Goal: Task Accomplishment & Management: Manage account settings

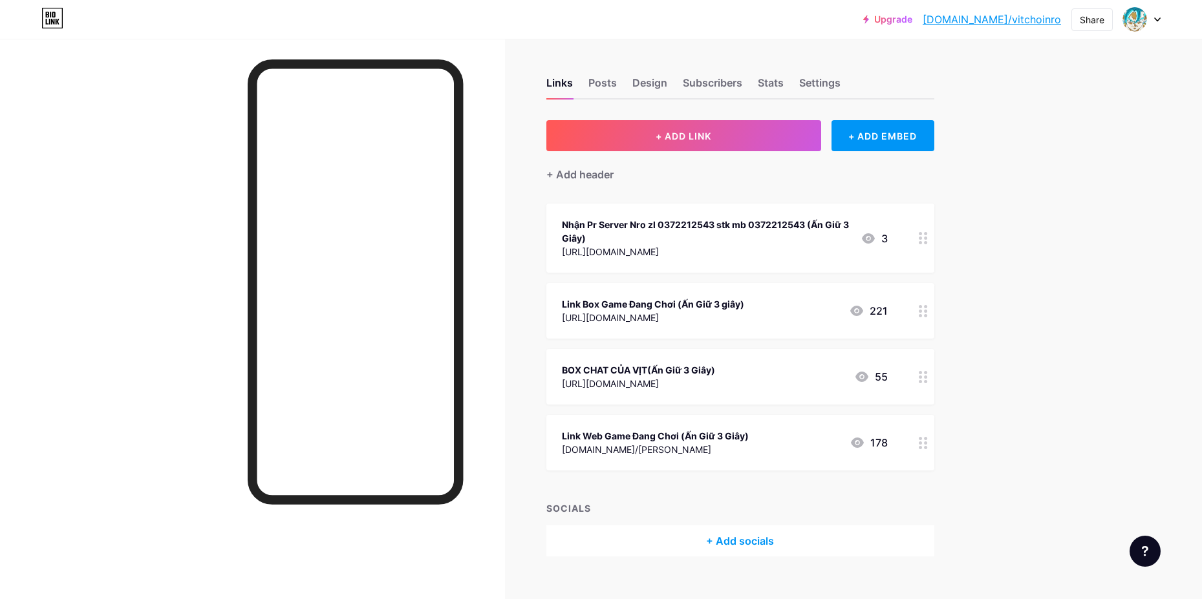
click at [920, 450] on div at bounding box center [923, 443] width 22 height 56
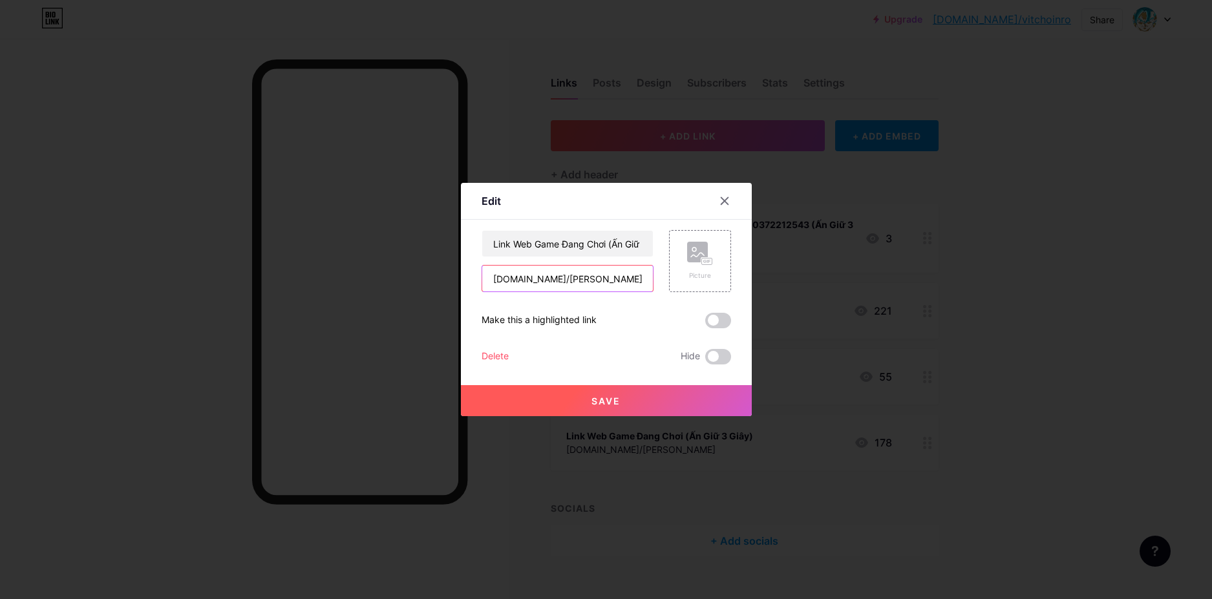
click at [622, 270] on input "[DOMAIN_NAME]/[PERSON_NAME]" at bounding box center [567, 279] width 171 height 26
paste input "[URL][DOMAIN_NAME]"
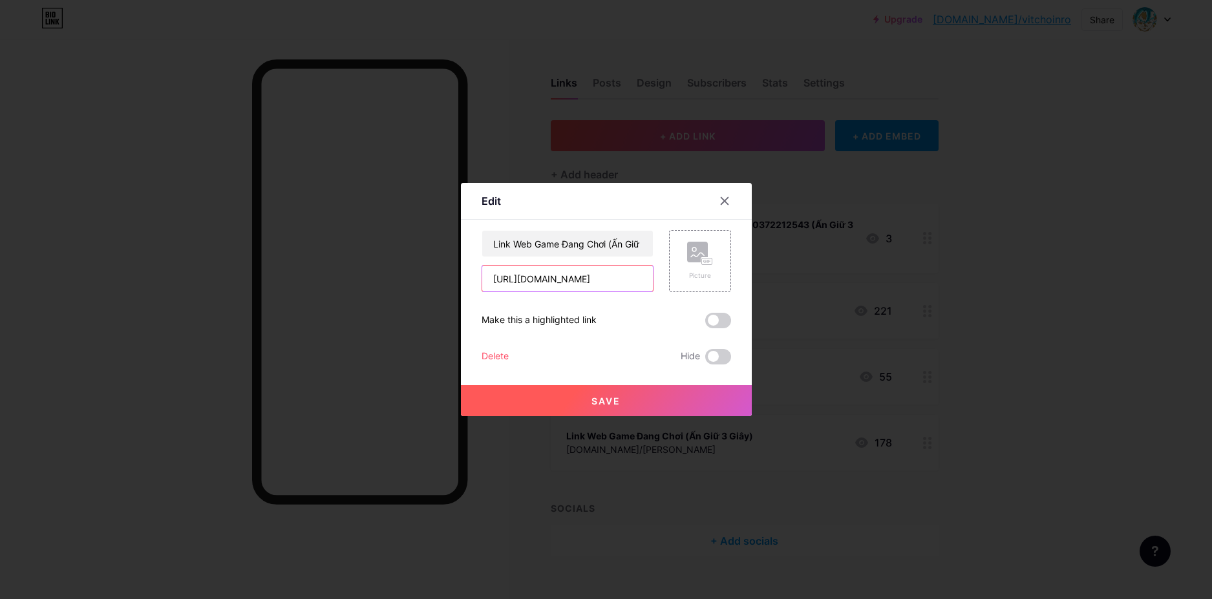
scroll to position [0, 1]
type input "[URL][DOMAIN_NAME]"
click at [631, 405] on button "Save" at bounding box center [606, 400] width 291 height 31
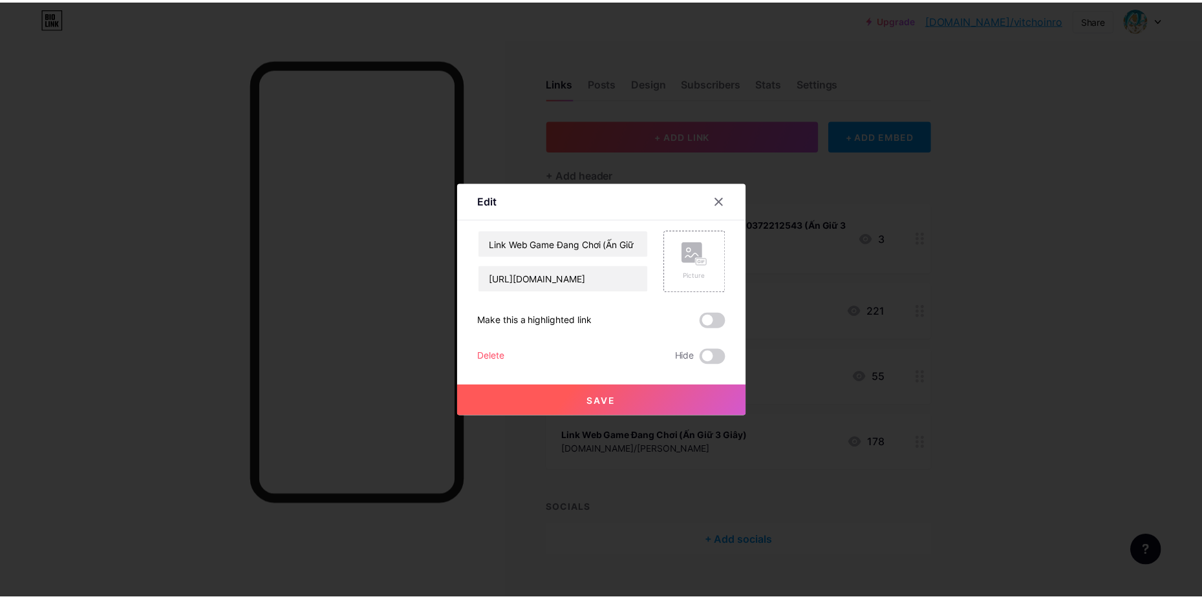
scroll to position [0, 0]
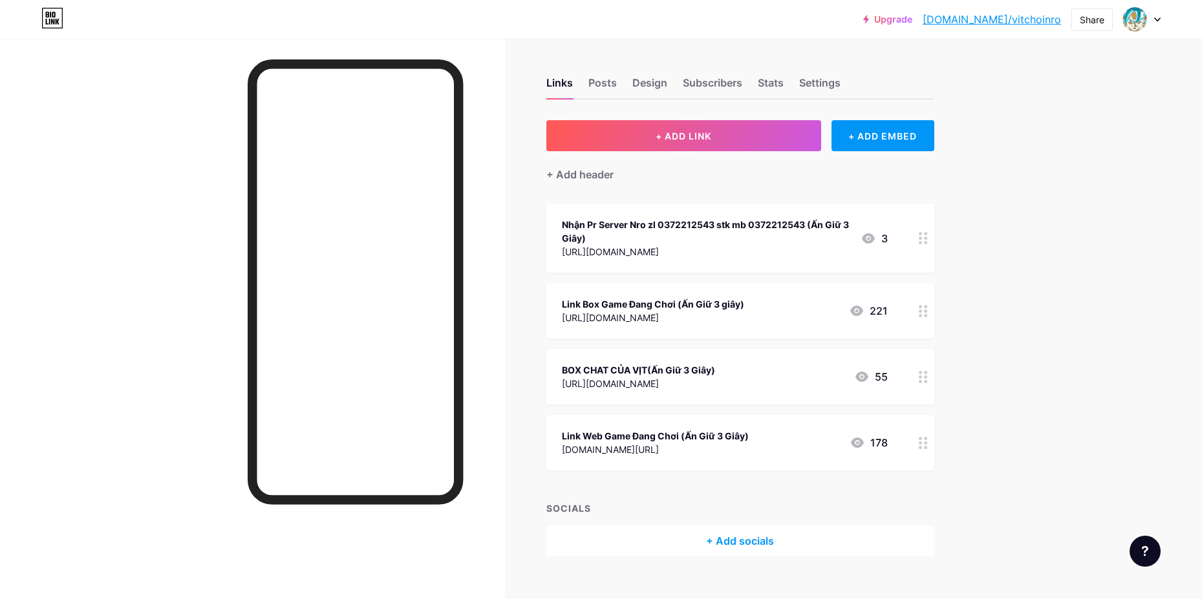
click at [934, 305] on div at bounding box center [923, 311] width 22 height 56
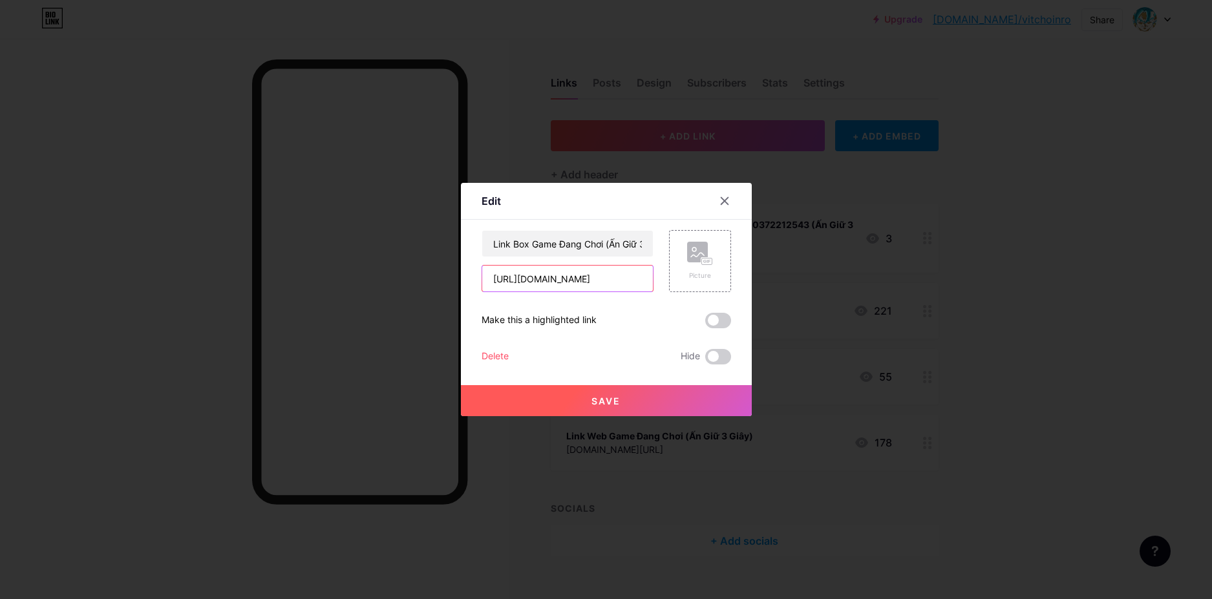
click at [588, 272] on input "[URL][DOMAIN_NAME]" at bounding box center [567, 279] width 171 height 26
click at [589, 272] on input "[URL][DOMAIN_NAME]" at bounding box center [567, 279] width 171 height 26
paste input "[URL][DOMAIN_NAME]"
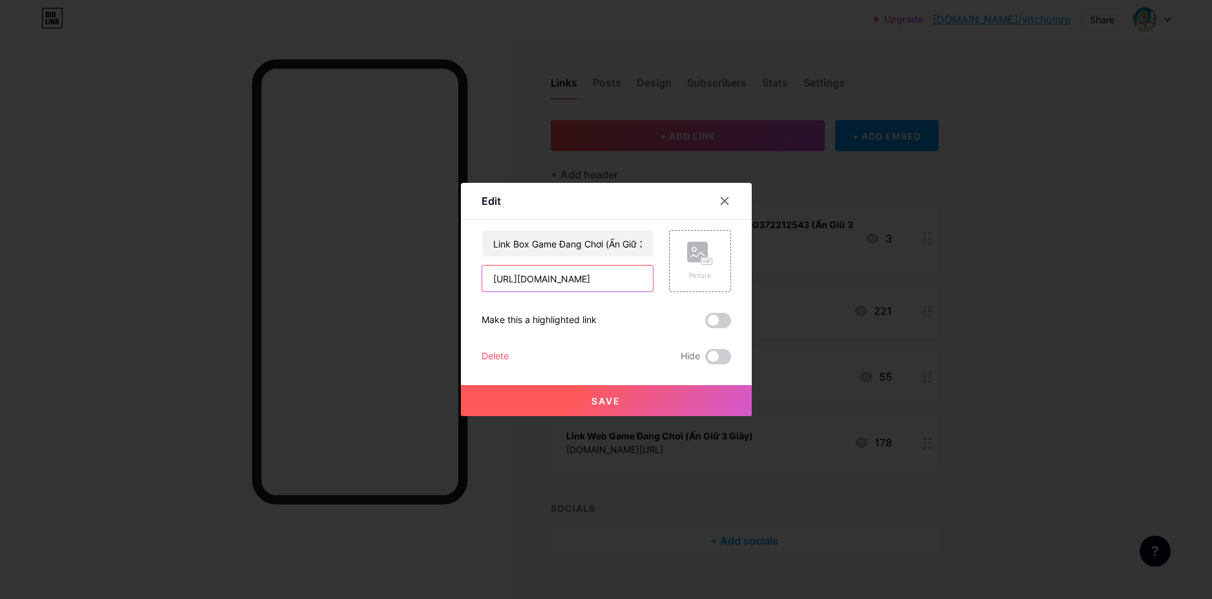
type input "[URL][DOMAIN_NAME]"
click at [614, 394] on button "Save" at bounding box center [606, 400] width 291 height 31
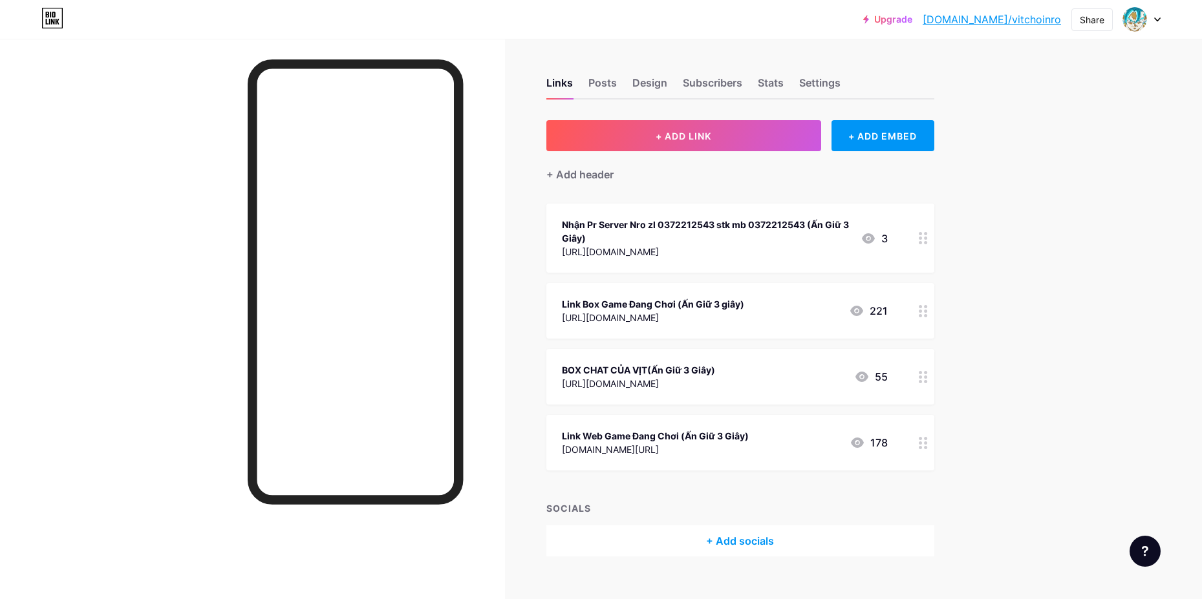
click at [1046, 283] on div "Upgrade [DOMAIN_NAME]/vitcho... [DOMAIN_NAME]/vitchoinro Share Switch accounts …" at bounding box center [601, 310] width 1202 height 621
click at [1091, 150] on div "Upgrade [DOMAIN_NAME]/vitcho... [DOMAIN_NAME]/vitchoinro Share Switch accounts …" at bounding box center [601, 310] width 1202 height 621
click at [926, 244] on div at bounding box center [923, 238] width 22 height 69
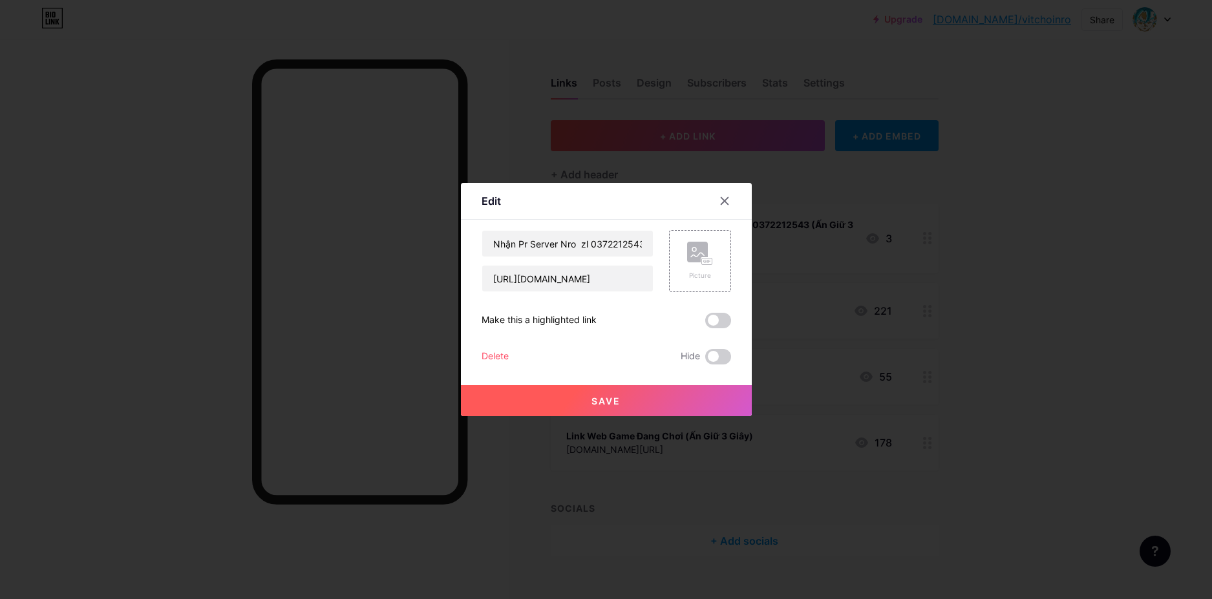
click at [922, 182] on div at bounding box center [606, 299] width 1212 height 599
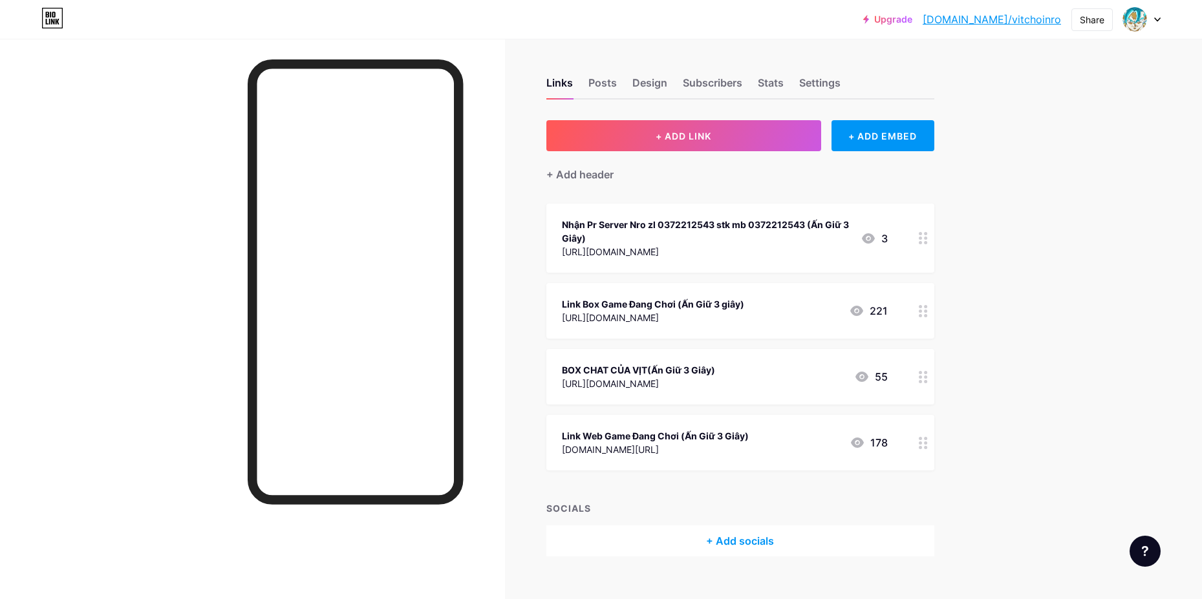
drag, startPoint x: 1125, startPoint y: 254, endPoint x: 962, endPoint y: 386, distance: 209.6
click at [1125, 254] on div "Upgrade [DOMAIN_NAME]/vitcho... [DOMAIN_NAME]/vitchoinro Share Switch accounts …" at bounding box center [601, 310] width 1202 height 621
